Goal: Communication & Community: Answer question/provide support

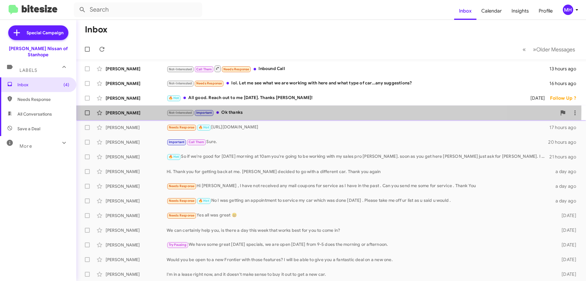
click at [234, 110] on div "Not-Interested Important Ok thanks" at bounding box center [362, 112] width 390 height 7
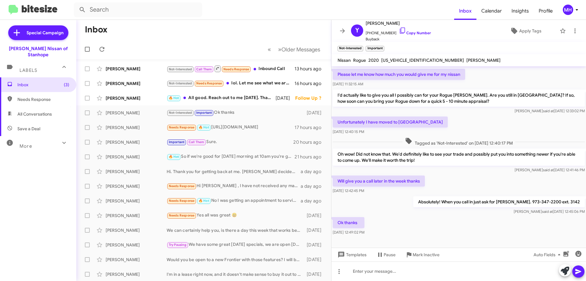
scroll to position [75, 0]
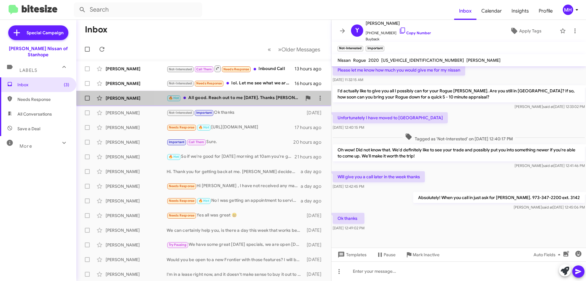
click at [228, 95] on div "🔥 Hot All good. Reach out to me [DATE]. Thanks [PERSON_NAME]!" at bounding box center [234, 97] width 135 height 7
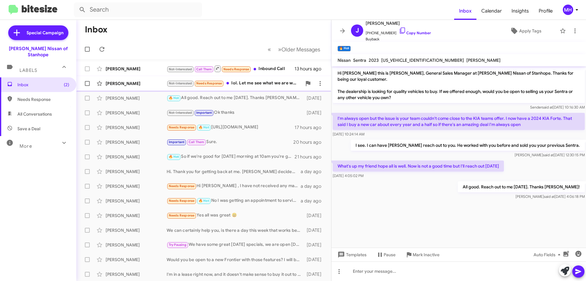
click at [257, 81] on div "Not-Interested Needs Response lol. Let me see what we are working with here and…" at bounding box center [234, 83] width 135 height 7
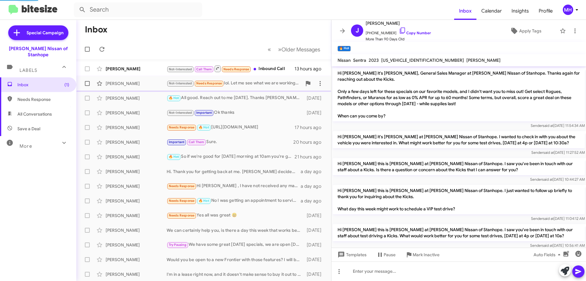
scroll to position [175, 0]
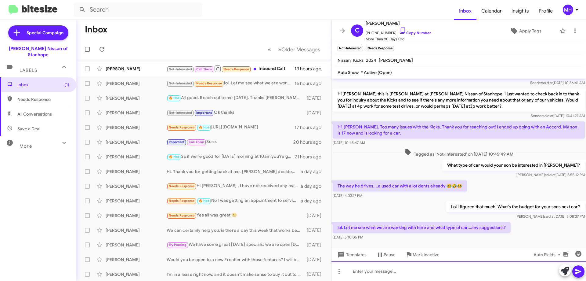
click at [374, 270] on div at bounding box center [459, 271] width 255 height 20
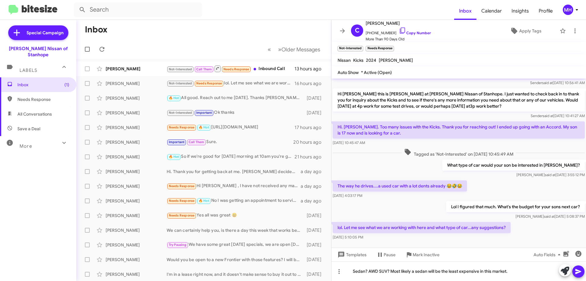
click at [578, 271] on icon at bounding box center [578, 270] width 7 height 7
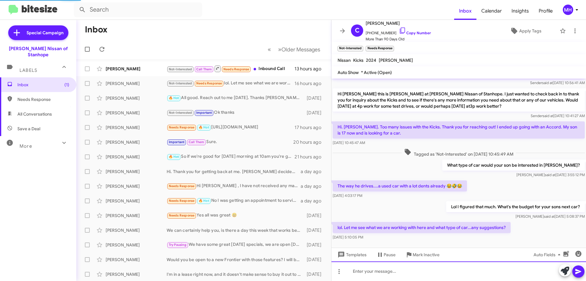
scroll to position [0, 0]
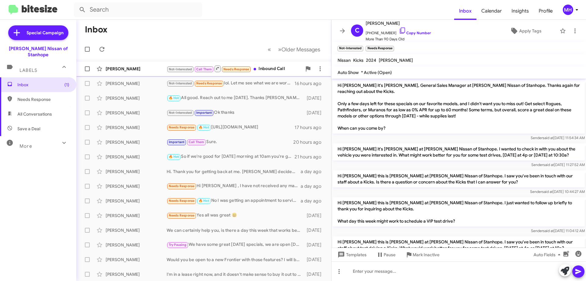
click at [271, 67] on div "Not-Interested Call Them Needs Response Inbound Call" at bounding box center [234, 69] width 135 height 8
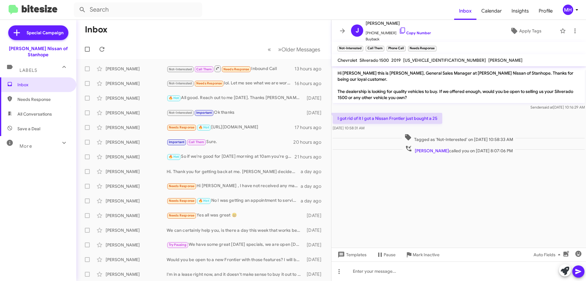
click at [36, 111] on span "All Conversations" at bounding box center [38, 114] width 76 height 15
type input "in:all-conversations"
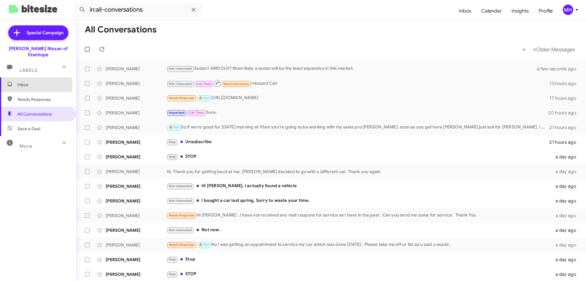
click at [20, 82] on span "Inbox" at bounding box center [43, 85] width 52 height 6
